Goal: Information Seeking & Learning: Learn about a topic

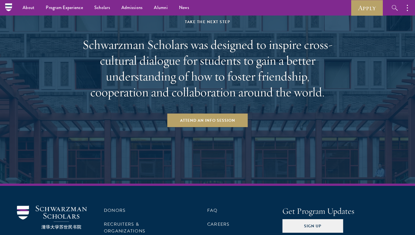
scroll to position [839, 0]
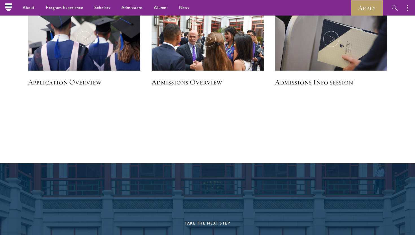
click at [87, 83] on h5 "Application Overview" at bounding box center [84, 82] width 112 height 10
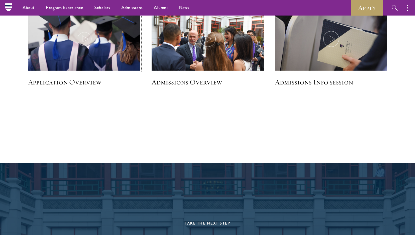
click at [87, 50] on img at bounding box center [84, 39] width 119 height 68
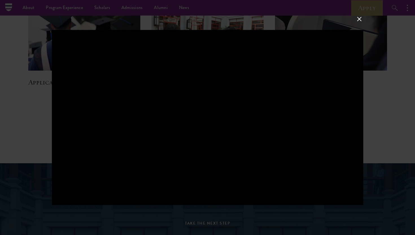
click at [29, 138] on div at bounding box center [207, 117] width 415 height 235
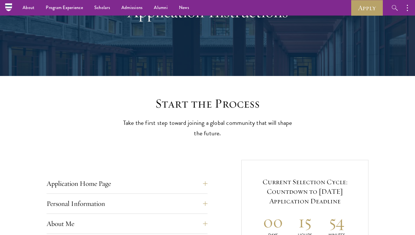
scroll to position [0, 0]
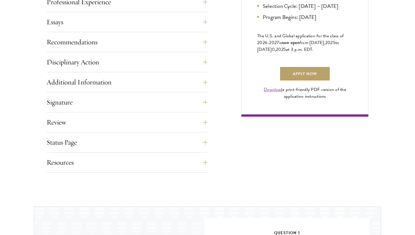
scroll to position [424, 0]
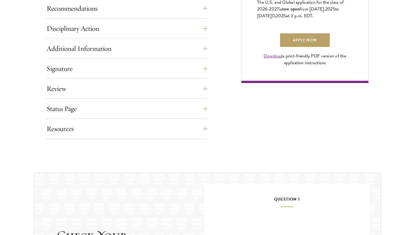
click at [166, 136] on div "Resources Eligibility Requirements Application FAQ Technical Support: [EMAIL_AD…" at bounding box center [127, 130] width 161 height 17
click at [163, 130] on button "Resources" at bounding box center [131, 129] width 161 height 14
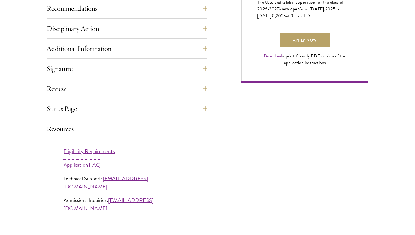
click at [78, 167] on link "Application FAQ" at bounding box center [81, 165] width 37 height 8
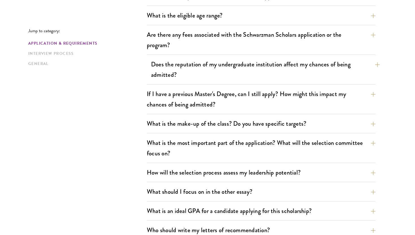
scroll to position [199, 0]
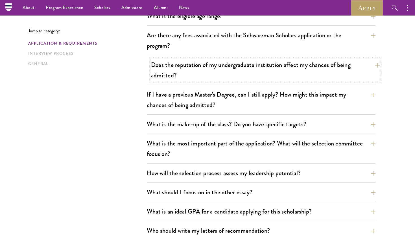
click at [156, 79] on button "Does the reputation of my undergraduate institution affect my chances of being …" at bounding box center [265, 69] width 229 height 23
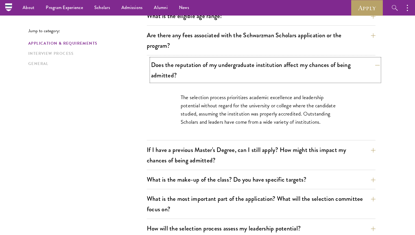
click at [161, 73] on button "Does the reputation of my undergraduate institution affect my chances of being …" at bounding box center [265, 69] width 229 height 23
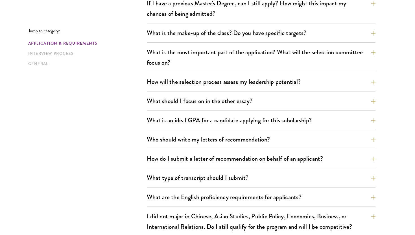
scroll to position [292, 0]
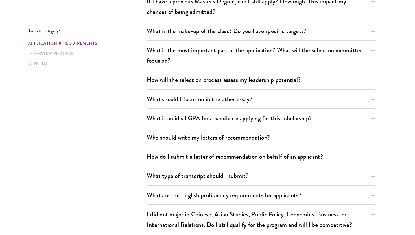
click at [165, 125] on div "What is an ideal GPA for a candidate applying for this scholarship? GPAs and gr…" at bounding box center [261, 120] width 229 height 16
click at [164, 120] on button "What is an ideal GPA for a candidate applying for this scholarship?" at bounding box center [265, 118] width 229 height 13
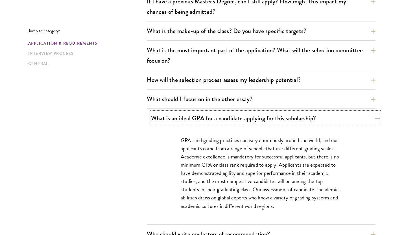
click at [165, 120] on button "What is an ideal GPA for a candidate applying for this scholarship?" at bounding box center [265, 118] width 229 height 13
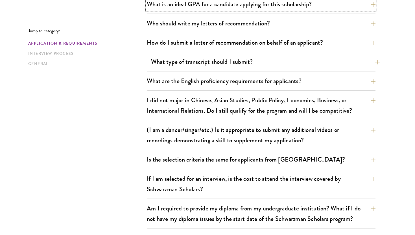
scroll to position [408, 0]
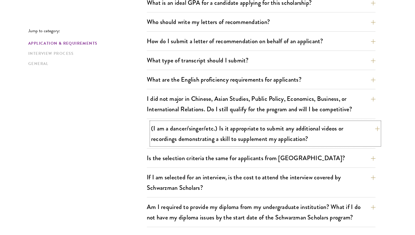
click at [177, 133] on button "(I am a dancer/singer/etc.) Is it appropriate to submit any additional videos o…" at bounding box center [265, 133] width 229 height 23
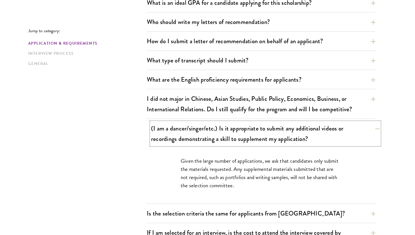
click at [177, 133] on button "(I am a dancer/singer/etc.) Is it appropriate to submit any additional videos o…" at bounding box center [265, 133] width 229 height 23
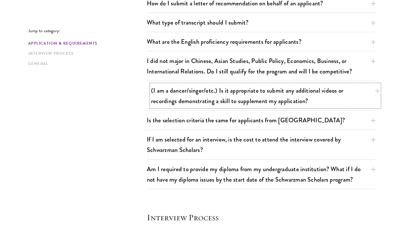
scroll to position [493, 0]
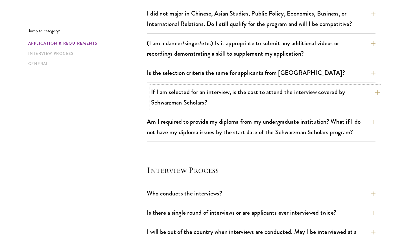
click at [191, 91] on button "If I am selected for an interview, is the cost to attend the interview covered …" at bounding box center [265, 97] width 229 height 23
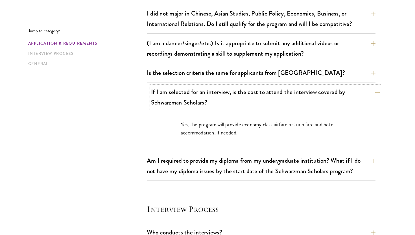
click at [191, 93] on button "If I am selected for an interview, is the cost to attend the interview covered …" at bounding box center [265, 97] width 229 height 23
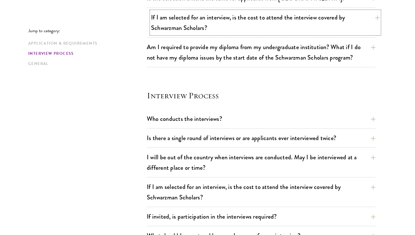
scroll to position [590, 0]
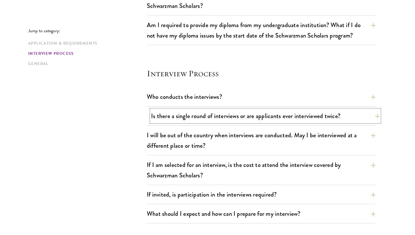
click at [191, 112] on button "Is there a single round of interviews or are applicants ever interviewed twice?" at bounding box center [265, 115] width 229 height 13
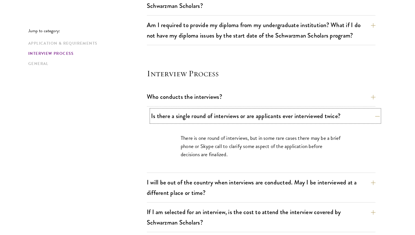
click at [192, 112] on button "Is there a single round of interviews or are applicants ever interviewed twice?" at bounding box center [265, 115] width 229 height 13
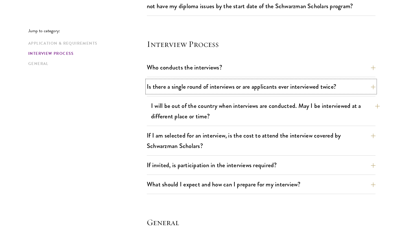
scroll to position [619, 0]
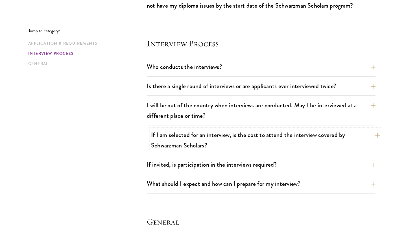
click at [188, 143] on button "If I am selected for an interview, is the cost to attend the interview covered …" at bounding box center [265, 139] width 229 height 23
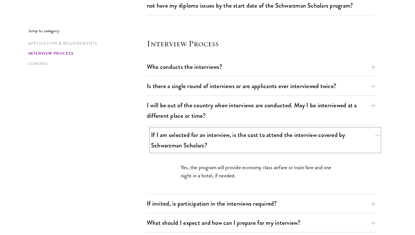
click at [189, 143] on button "If I am selected for an interview, is the cost to attend the interview covered …" at bounding box center [265, 139] width 229 height 23
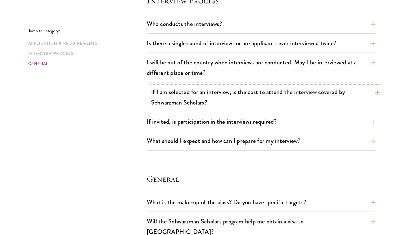
scroll to position [703, 0]
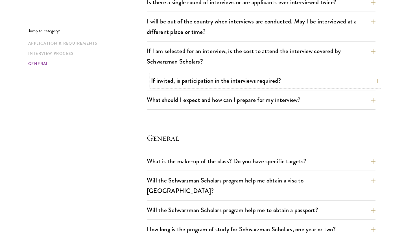
click at [206, 82] on button "If invited, is participation in the interviews required?" at bounding box center [265, 80] width 229 height 13
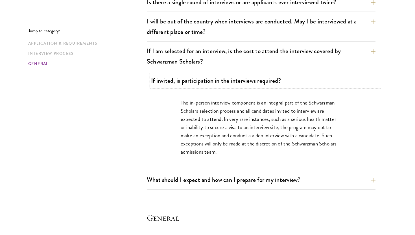
click at [207, 82] on button "If invited, is participation in the interviews required?" at bounding box center [265, 80] width 229 height 13
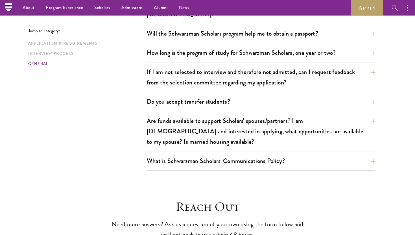
scroll to position [879, 0]
click at [211, 66] on button "If I am not selected to interview and therefore not admitted, can I request fee…" at bounding box center [265, 77] width 229 height 23
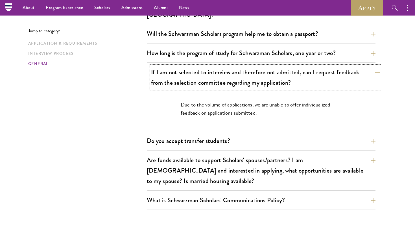
click at [212, 66] on button "If I am not selected to interview and therefore not admitted, can I request fee…" at bounding box center [265, 77] width 229 height 23
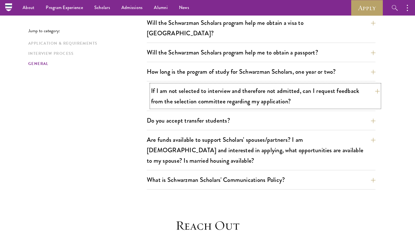
scroll to position [851, 0]
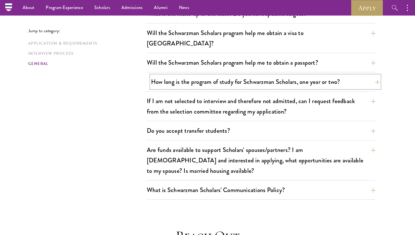
click at [213, 75] on button "How long is the program of study for Schwarzman Scholars, one year or two?" at bounding box center [265, 81] width 229 height 13
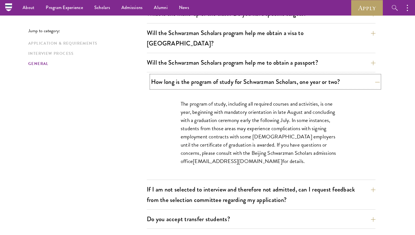
click at [213, 75] on button "How long is the program of study for Schwarzman Scholars, one year or two?" at bounding box center [265, 81] width 229 height 13
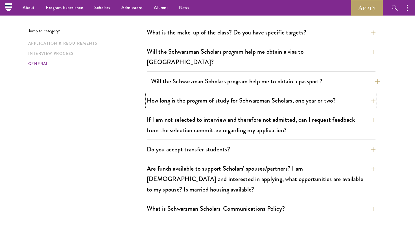
scroll to position [831, 0]
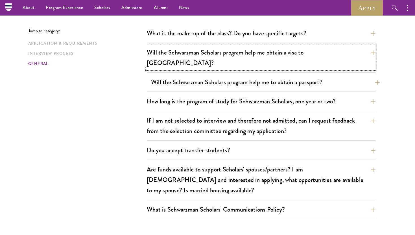
click at [215, 56] on button "Will the Schwarzman Scholars program help me obtain a visa to China?" at bounding box center [261, 57] width 229 height 23
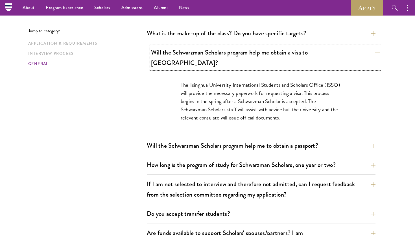
click at [216, 52] on button "Will the Schwarzman Scholars program help me obtain a visa to China?" at bounding box center [265, 57] width 229 height 23
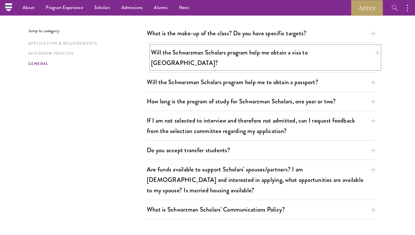
scroll to position [823, 0]
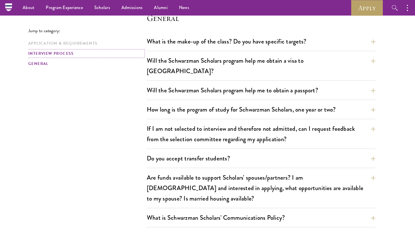
click at [63, 52] on link "Interview Process" at bounding box center [85, 54] width 115 height 6
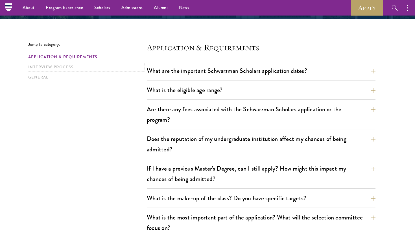
scroll to position [124, 0]
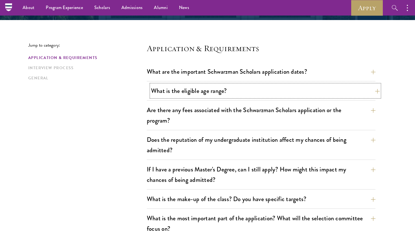
click at [162, 90] on button "What is the eligible age range?" at bounding box center [265, 90] width 229 height 13
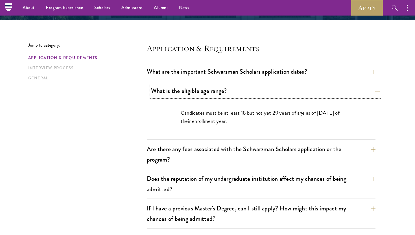
click at [163, 90] on button "What is the eligible age range?" at bounding box center [265, 90] width 229 height 13
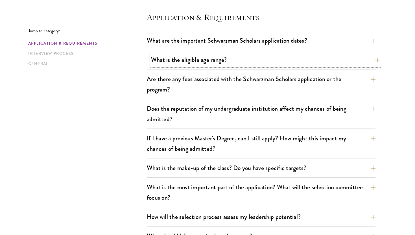
scroll to position [276, 0]
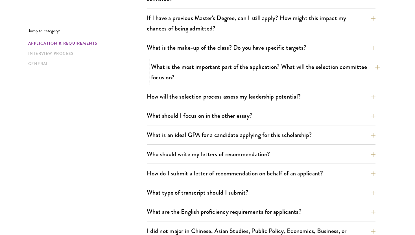
click at [167, 80] on button "What is the most important part of the application? What will the selection com…" at bounding box center [265, 71] width 229 height 23
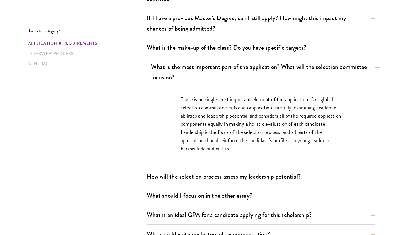
click at [168, 80] on button "What is the most important part of the application? What will the selection com…" at bounding box center [265, 71] width 229 height 23
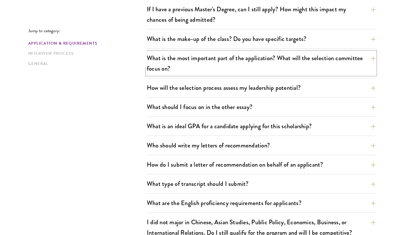
scroll to position [284, 0]
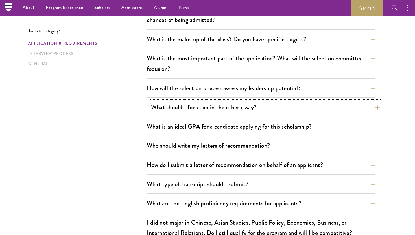
click at [174, 111] on button "What should I focus on in the other essay?" at bounding box center [265, 107] width 229 height 13
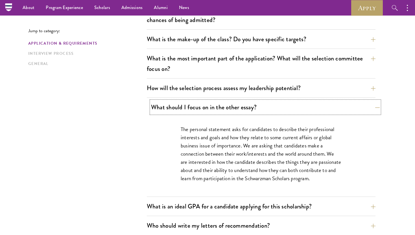
click at [175, 111] on button "What should I focus on in the other essay?" at bounding box center [265, 107] width 229 height 13
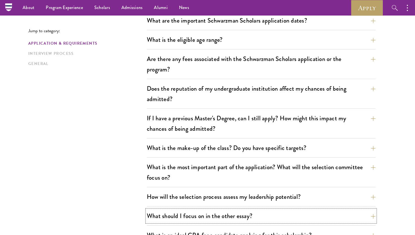
scroll to position [0, 0]
